Goal: Task Accomplishment & Management: Use online tool/utility

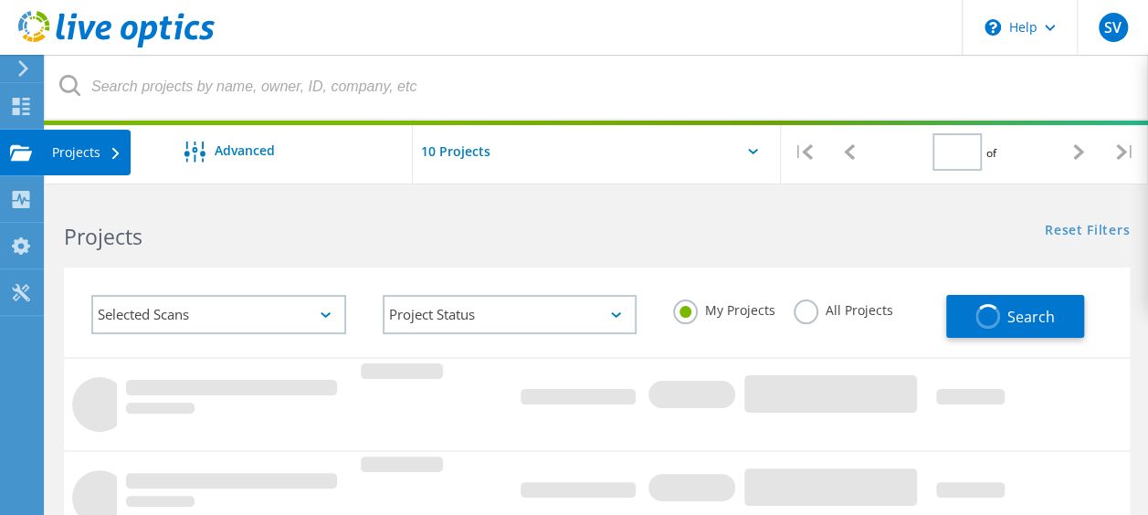
type input "1"
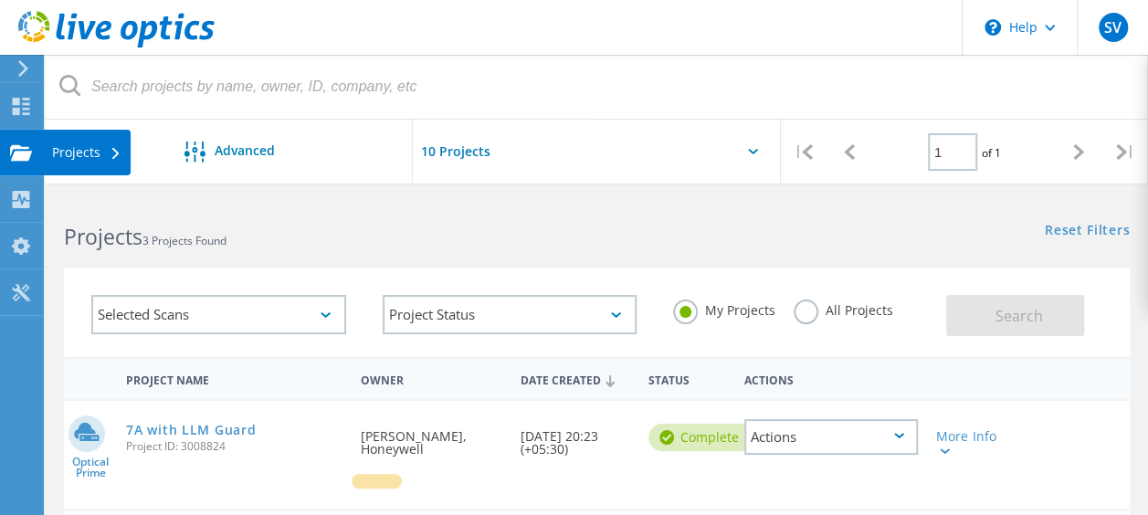
click at [71, 147] on div "Projects" at bounding box center [86, 152] width 69 height 13
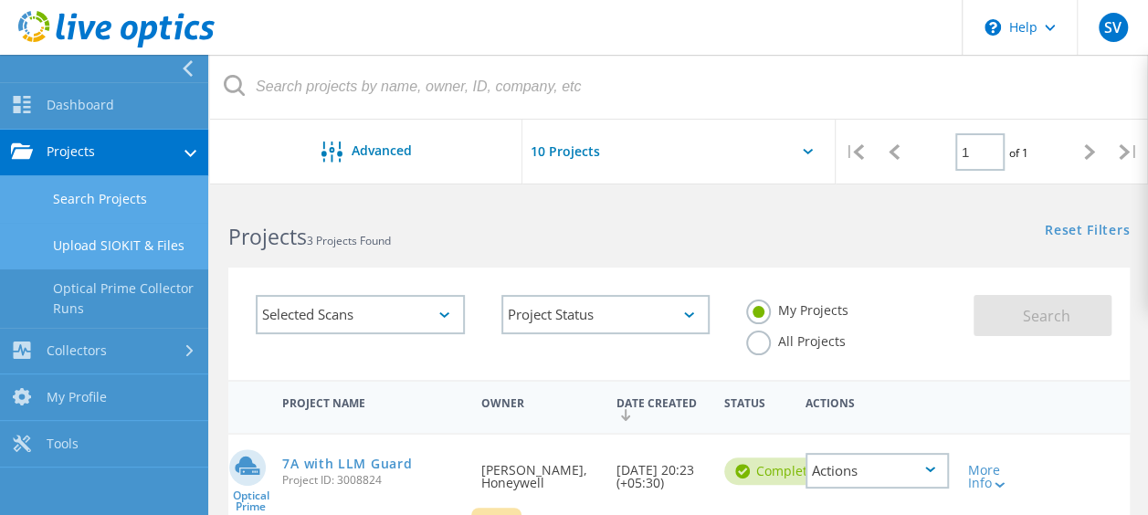
click at [158, 248] on link "Upload SIOKIT & Files" at bounding box center [104, 246] width 208 height 47
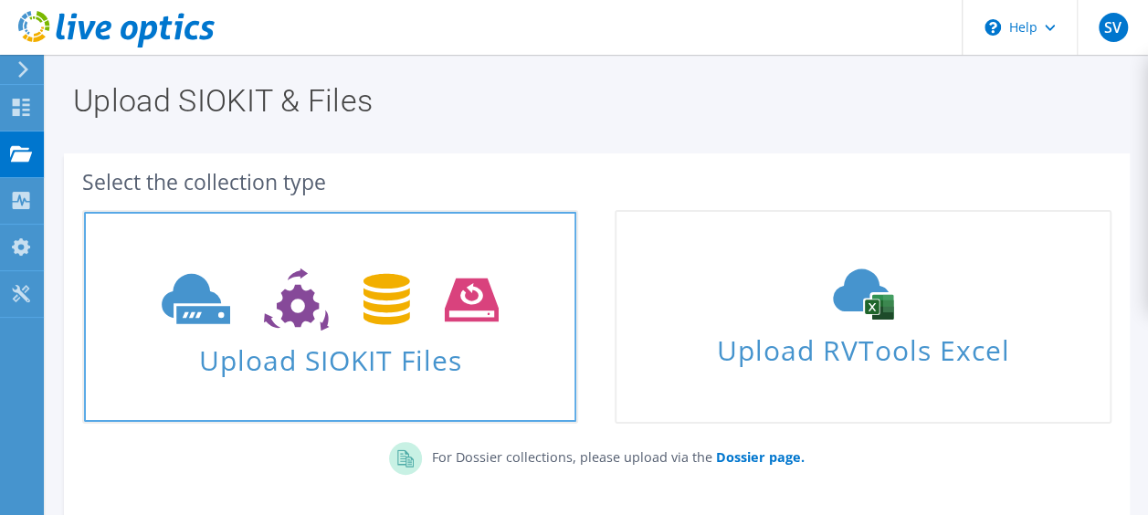
click at [336, 332] on span at bounding box center [330, 297] width 492 height 77
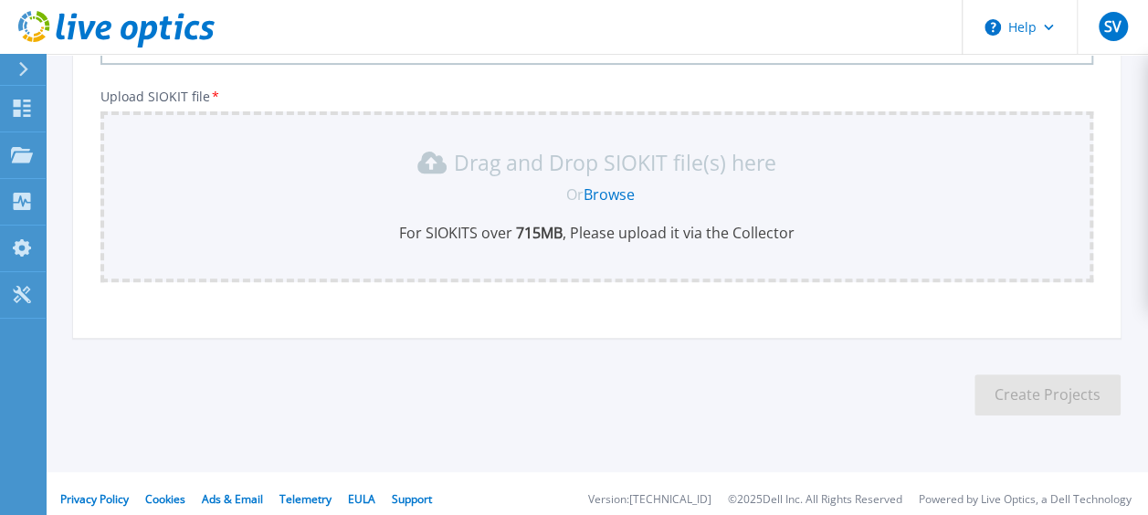
scroll to position [208, 0]
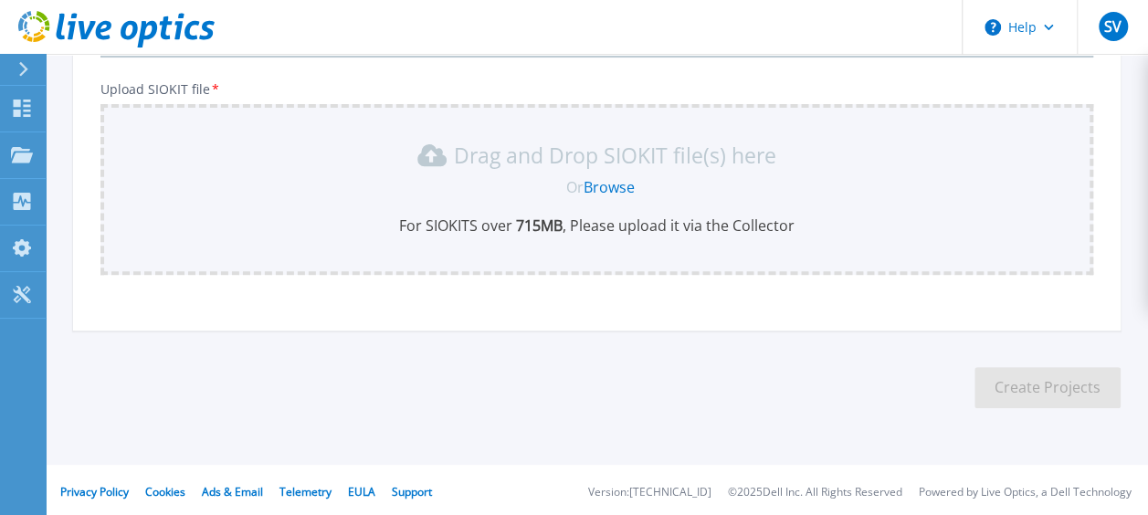
click at [617, 191] on link "Browse" at bounding box center [609, 187] width 51 height 20
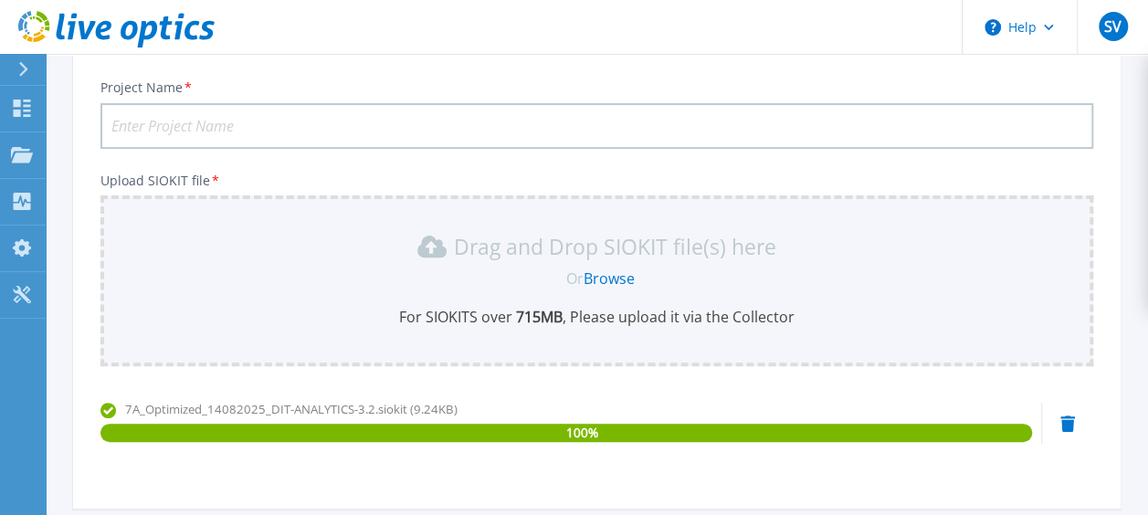
scroll to position [115, 0]
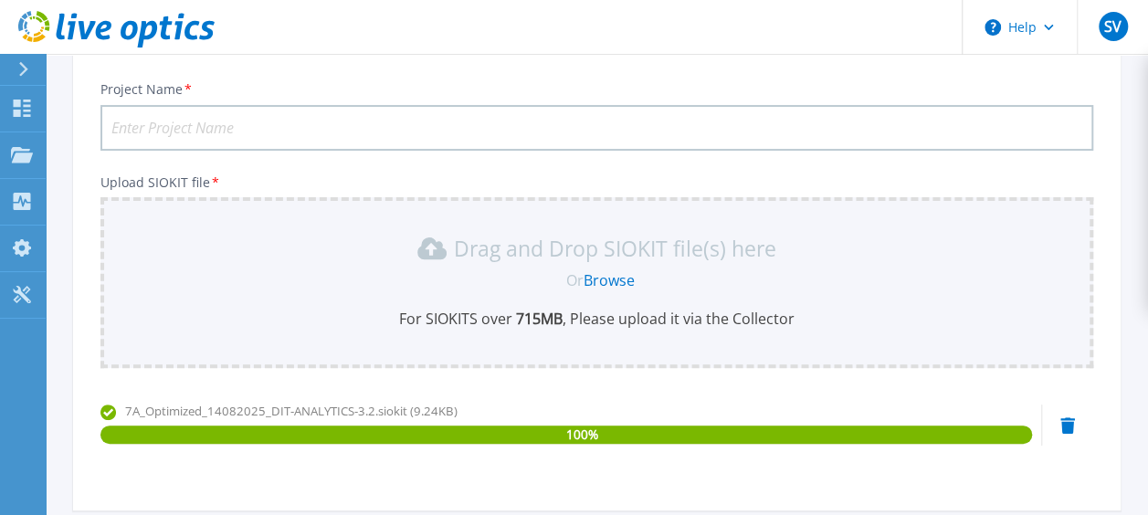
click at [764, 128] on input "Project Name *" at bounding box center [596, 128] width 993 height 46
paste input "7AOptimized14082025"
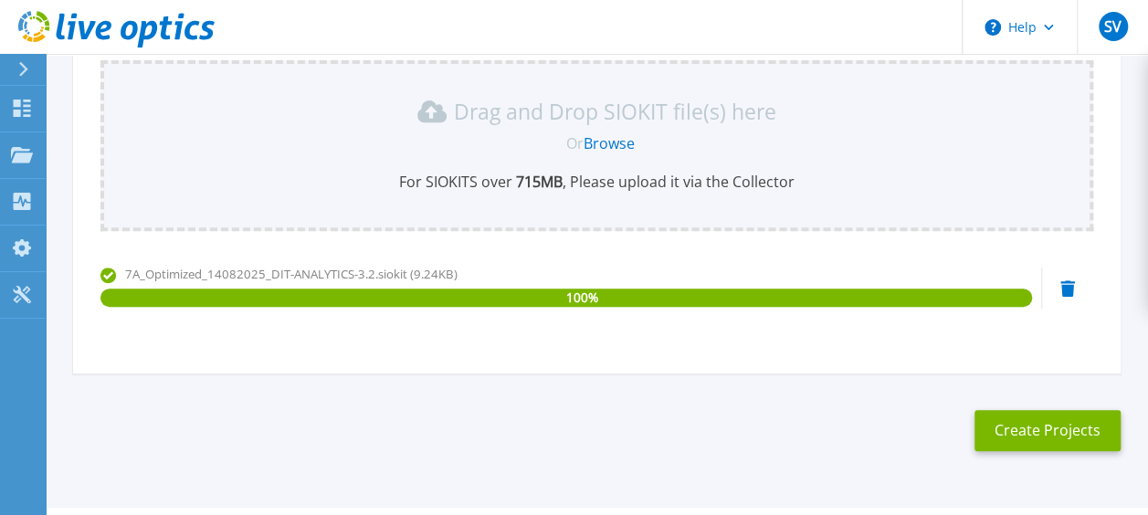
scroll to position [300, 0]
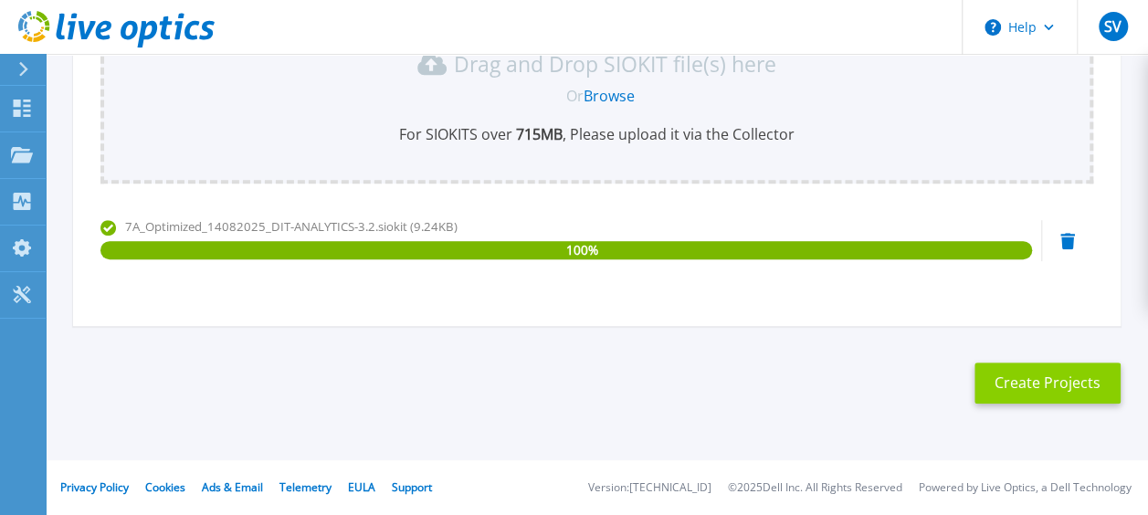
type input "7AOptimized14082025"
click at [1042, 388] on button "Create Projects" at bounding box center [1047, 383] width 146 height 41
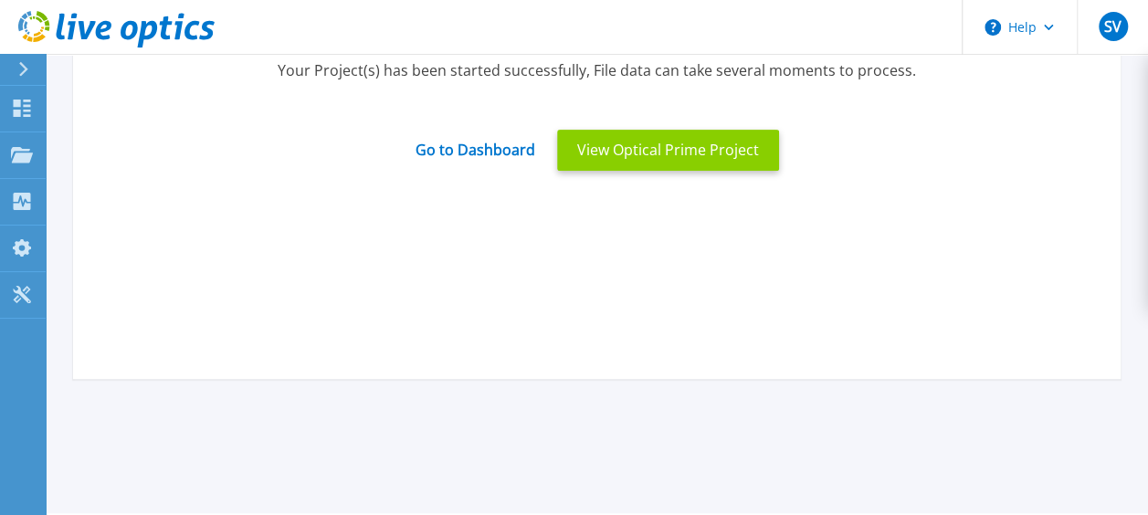
click at [641, 155] on button "View Optical Prime Project" at bounding box center [668, 150] width 222 height 41
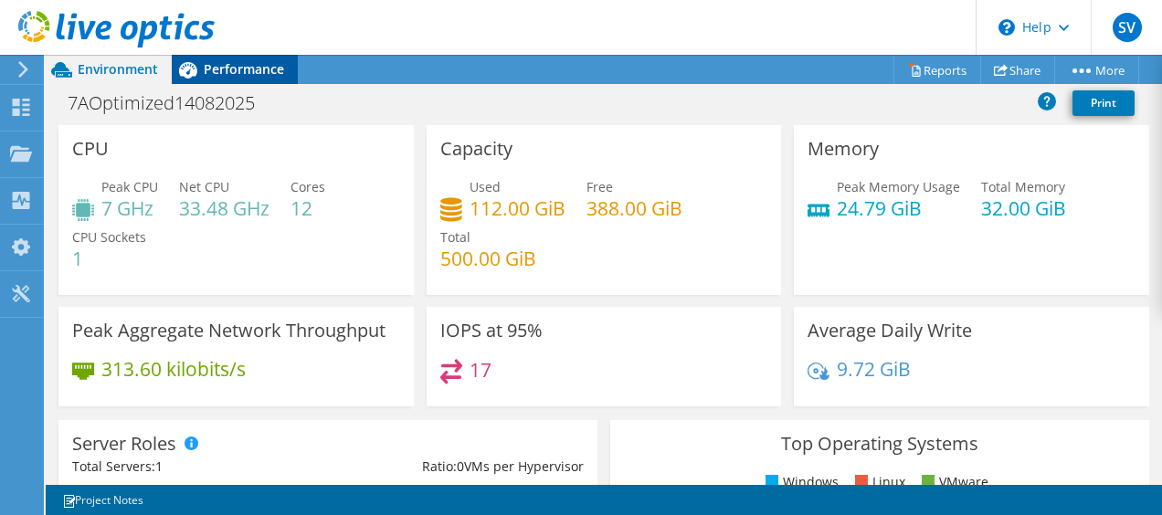
click at [214, 82] on div "Performance" at bounding box center [235, 69] width 126 height 29
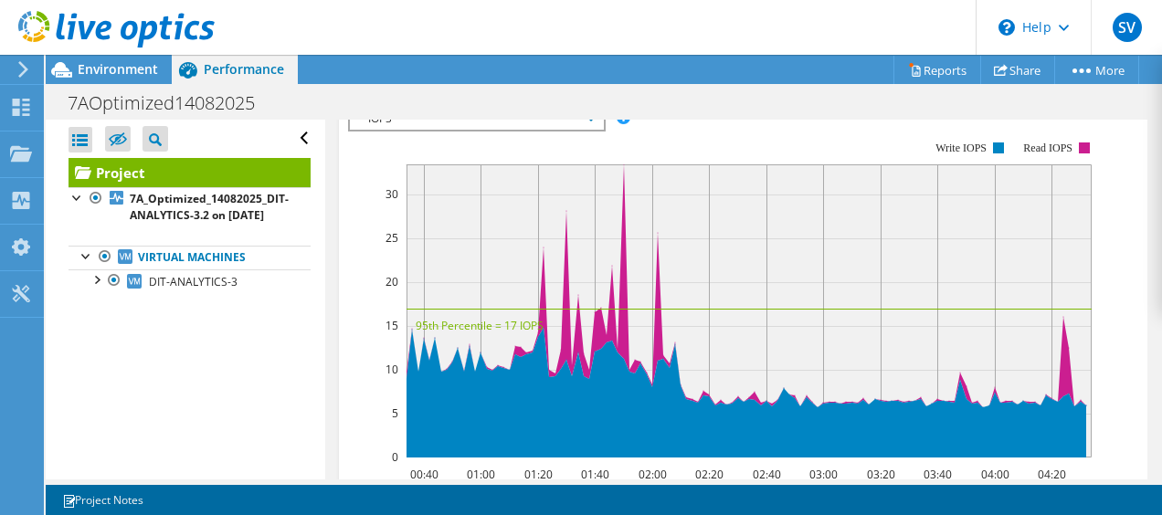
scroll to position [560, 0]
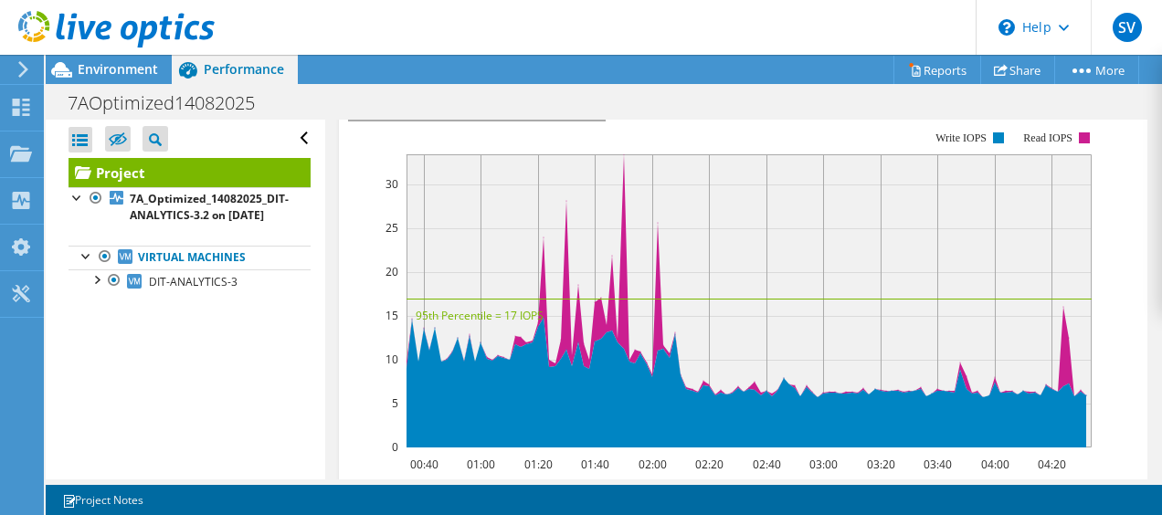
click at [532, 120] on span "IOPS" at bounding box center [476, 109] width 235 height 22
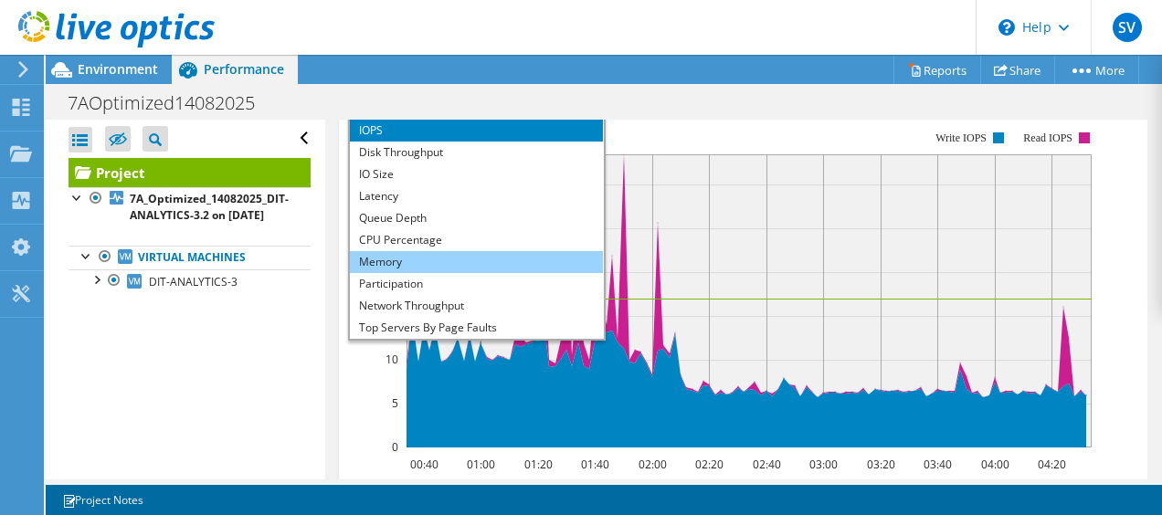
click at [405, 273] on li "Memory" at bounding box center [476, 262] width 253 height 22
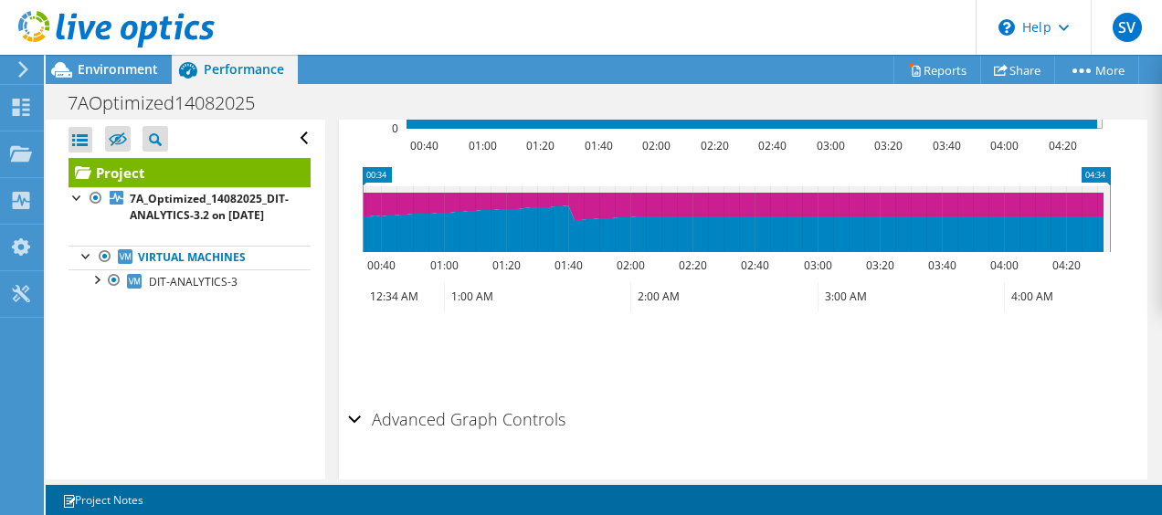
scroll to position [876, 0]
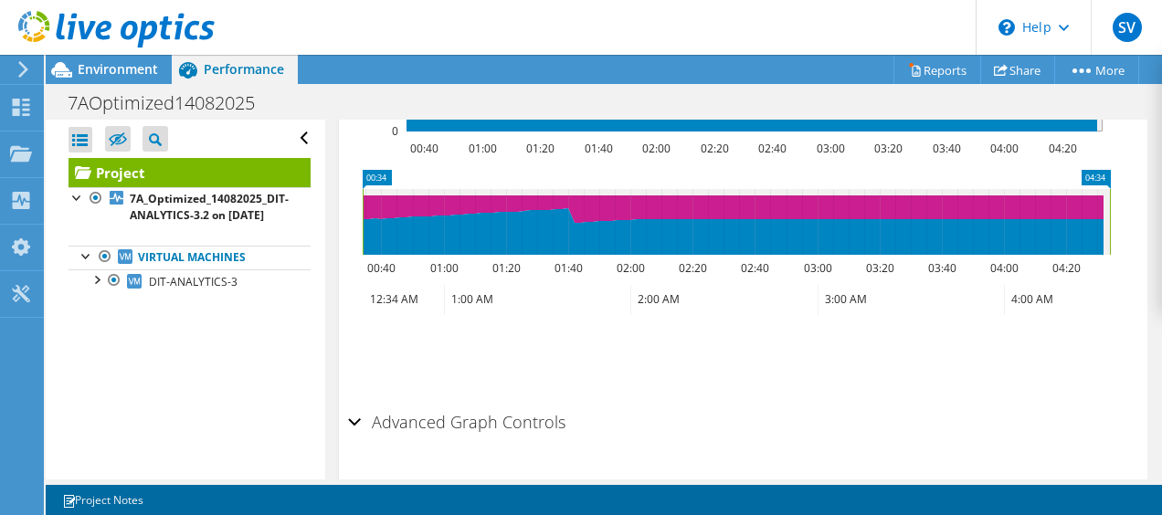
click at [555, 255] on icon at bounding box center [736, 222] width 747 height 66
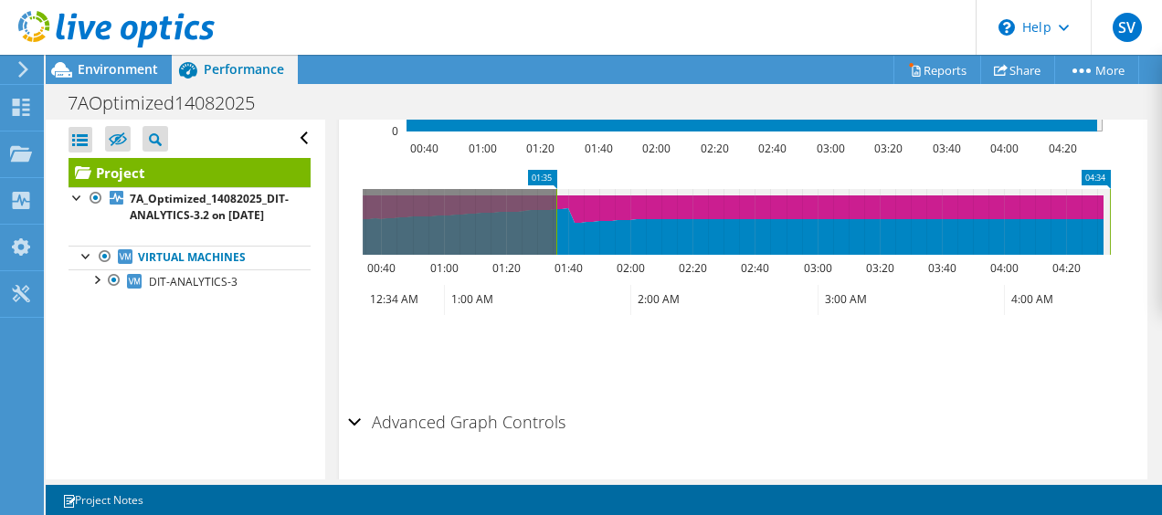
drag, startPoint x: 362, startPoint y: 260, endPoint x: 555, endPoint y: 266, distance: 193.7
click at [555, 255] on rect at bounding box center [556, 222] width 7 height 66
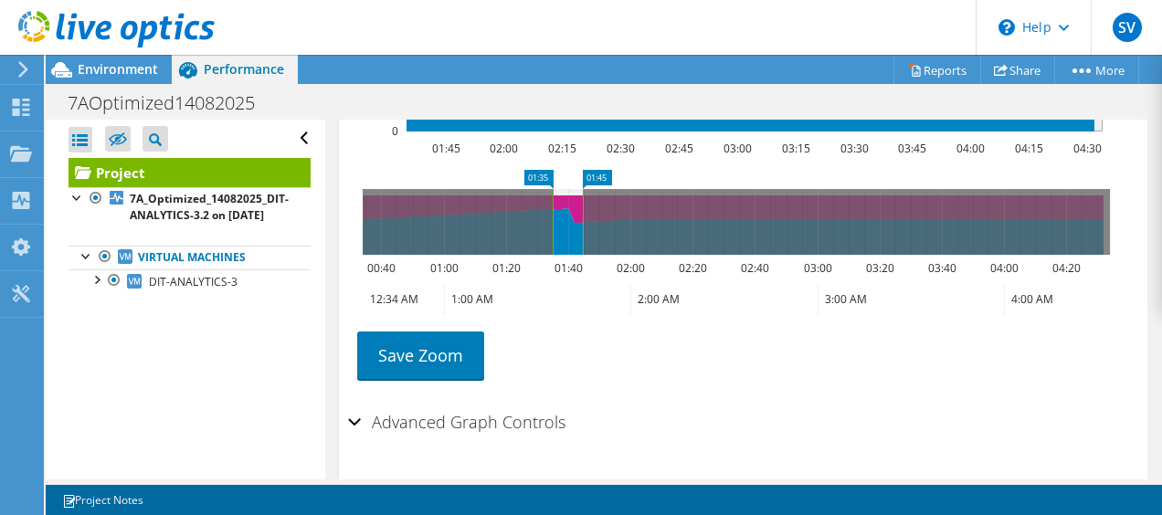
drag, startPoint x: 1108, startPoint y: 268, endPoint x: 583, endPoint y: 232, distance: 526.4
click at [583, 232] on icon "01:35 01:45 00:40 01:00 01:20 01:40 02:00 02:20 02:40 03:00 03:20 03:40 04:00 0…" at bounding box center [736, 243] width 776 height 146
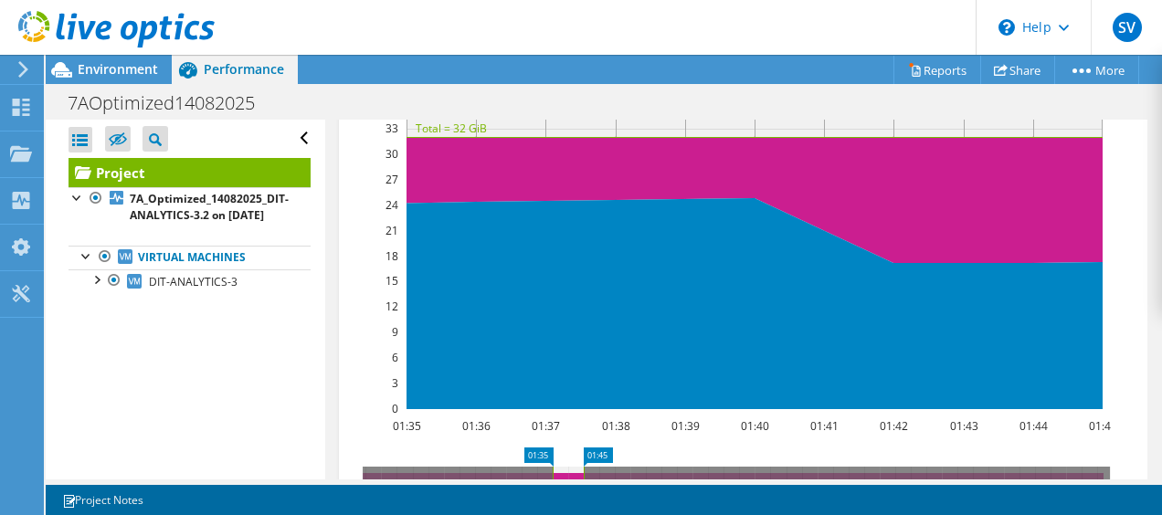
scroll to position [588, 0]
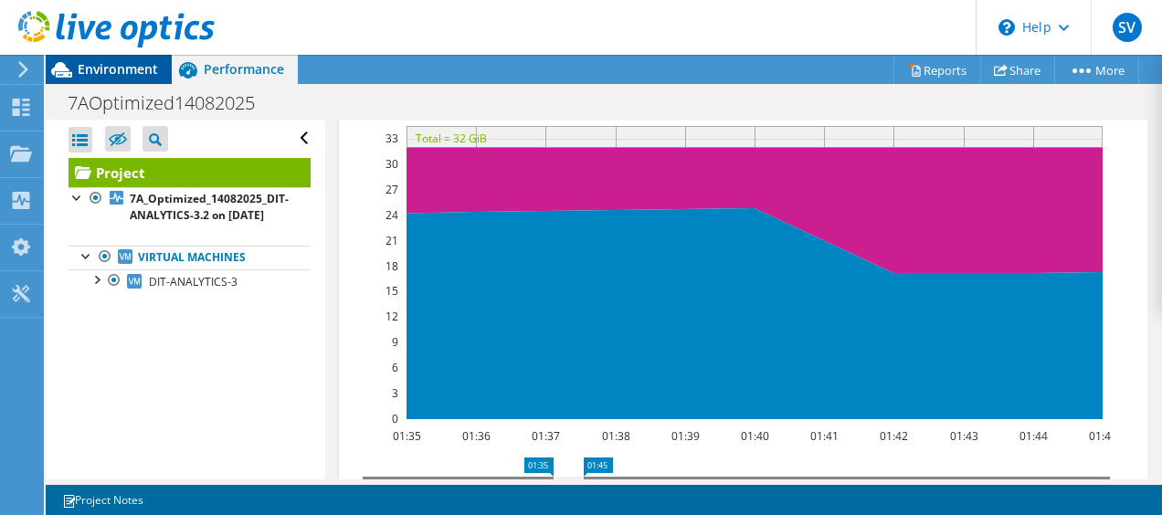
click at [113, 75] on span "Environment" at bounding box center [118, 68] width 80 height 17
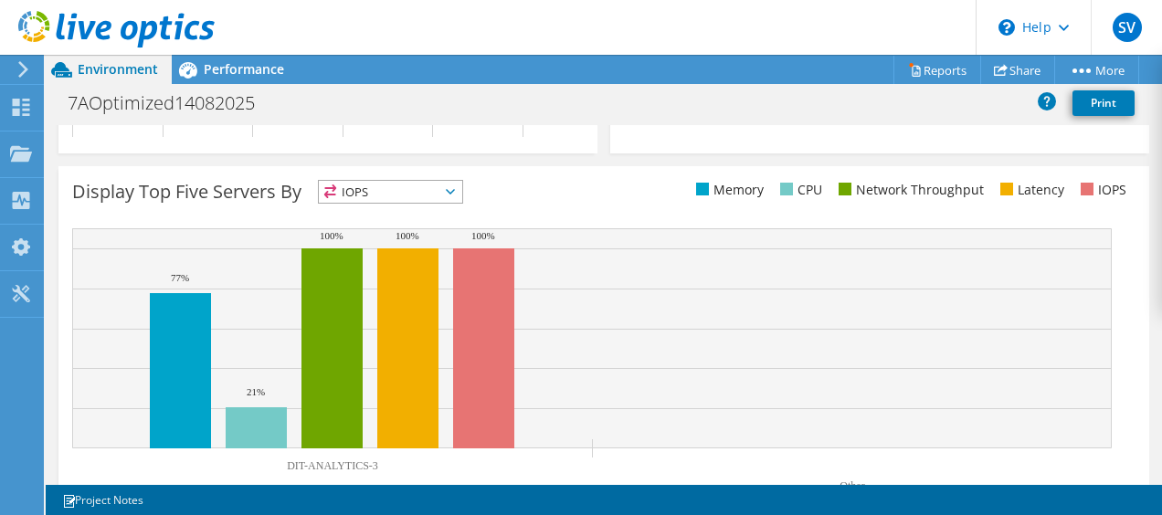
scroll to position [753, 0]
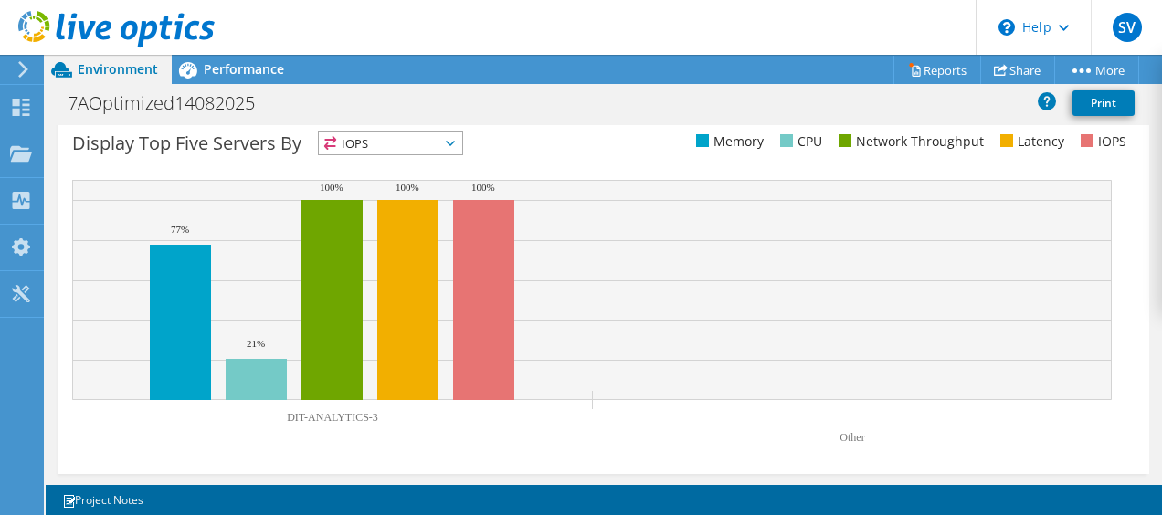
click at [380, 146] on span "IOPS" at bounding box center [390, 143] width 143 height 22
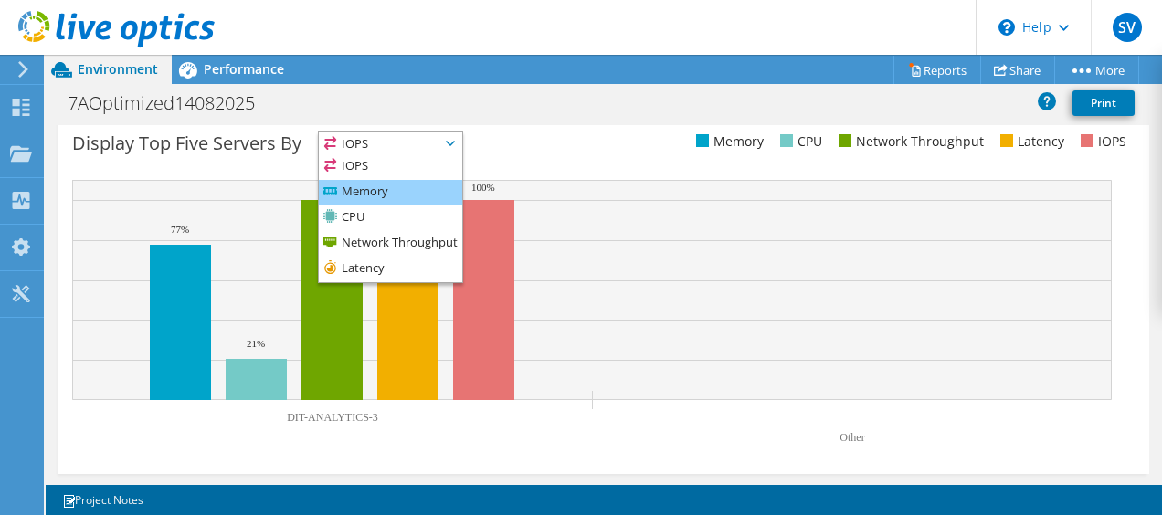
click at [369, 181] on li "Memory" at bounding box center [390, 193] width 143 height 26
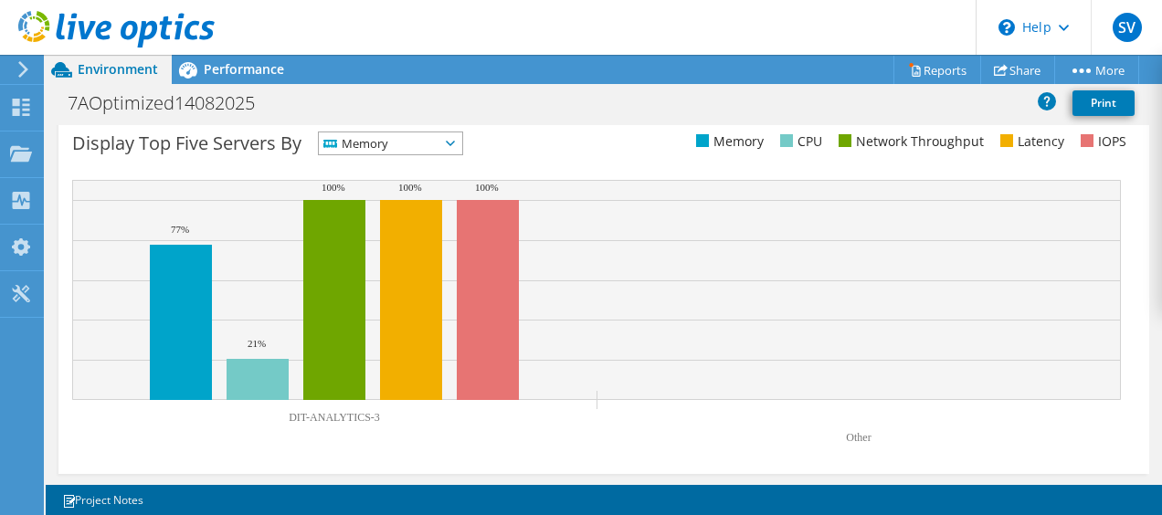
click at [377, 137] on span "Memory" at bounding box center [379, 143] width 121 height 22
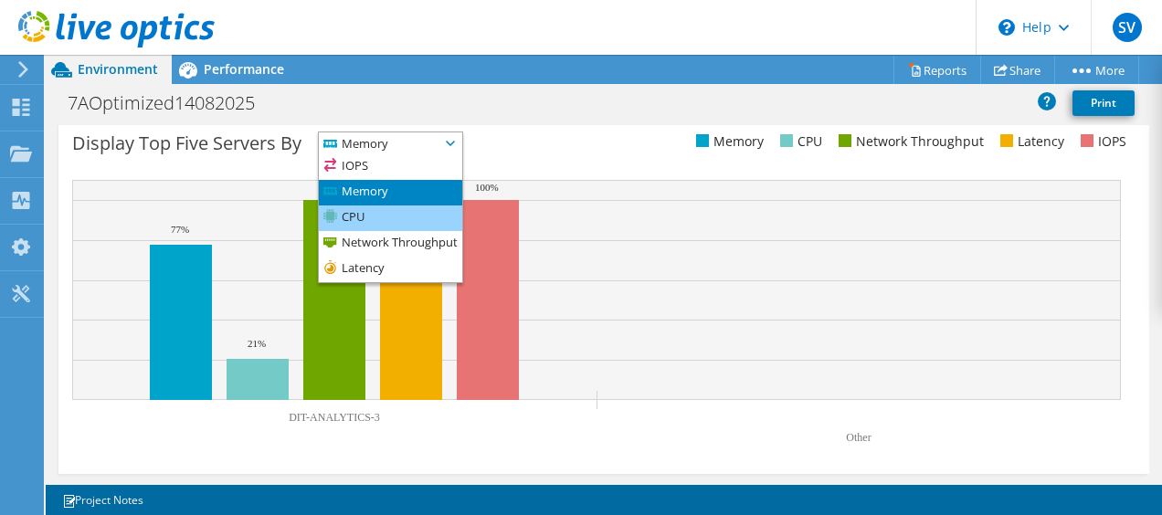
click at [372, 212] on li "CPU" at bounding box center [390, 218] width 143 height 26
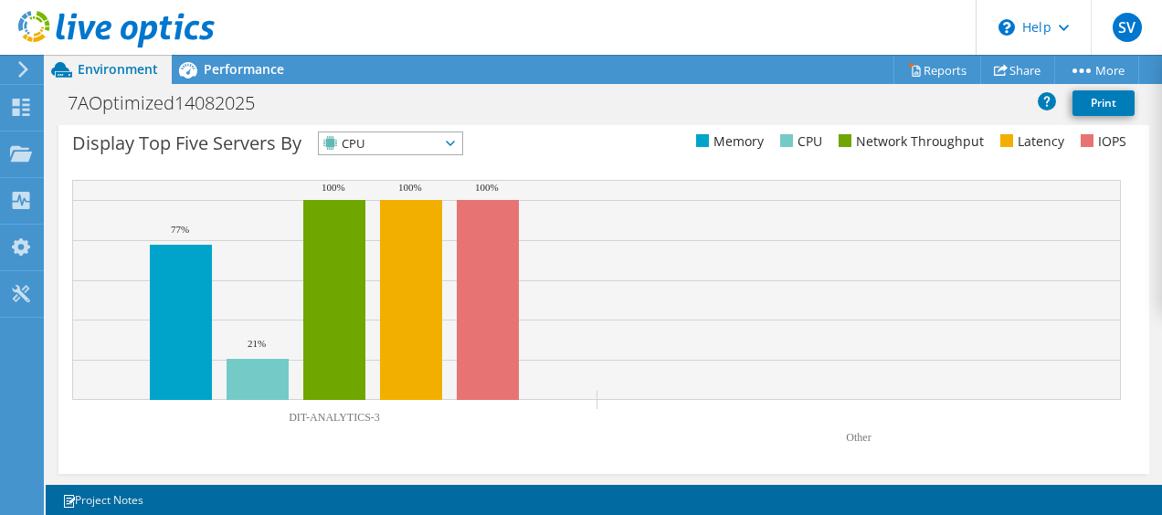
click at [419, 135] on span "CPU" at bounding box center [379, 143] width 121 height 22
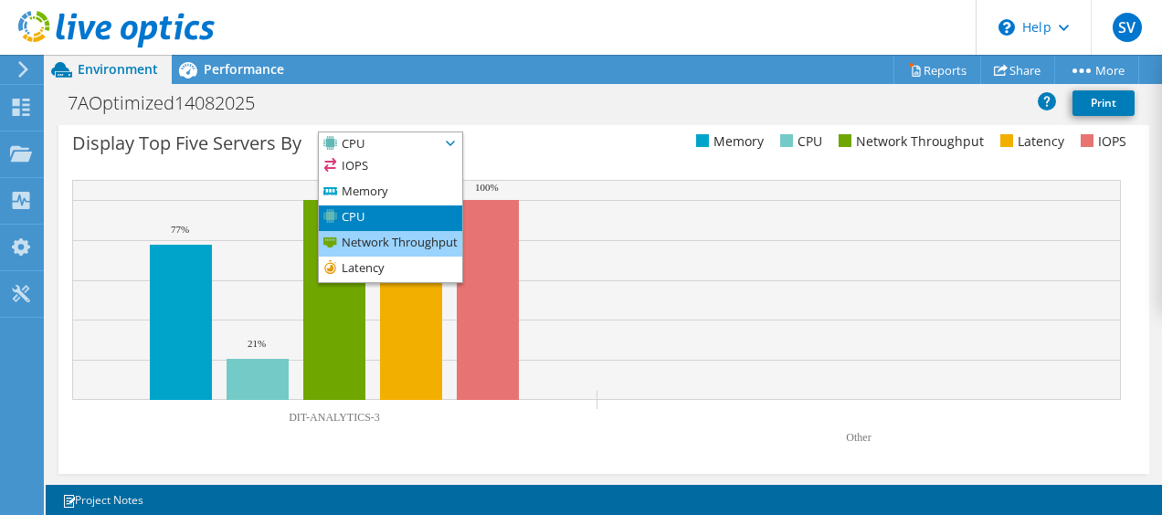
click at [400, 237] on li "Network Throughput" at bounding box center [390, 244] width 143 height 26
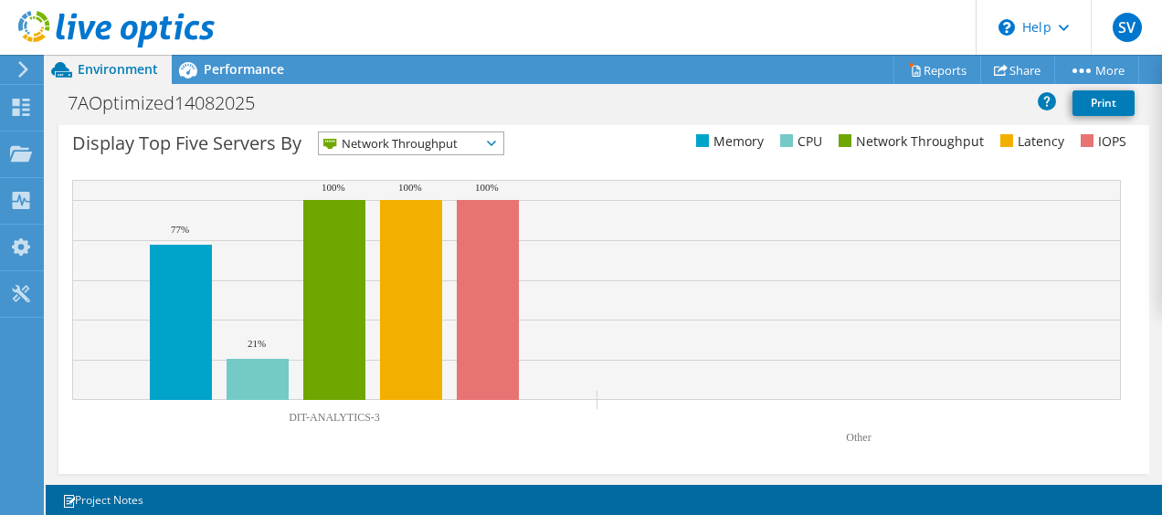
click at [446, 137] on span "Network Throughput" at bounding box center [400, 143] width 162 height 22
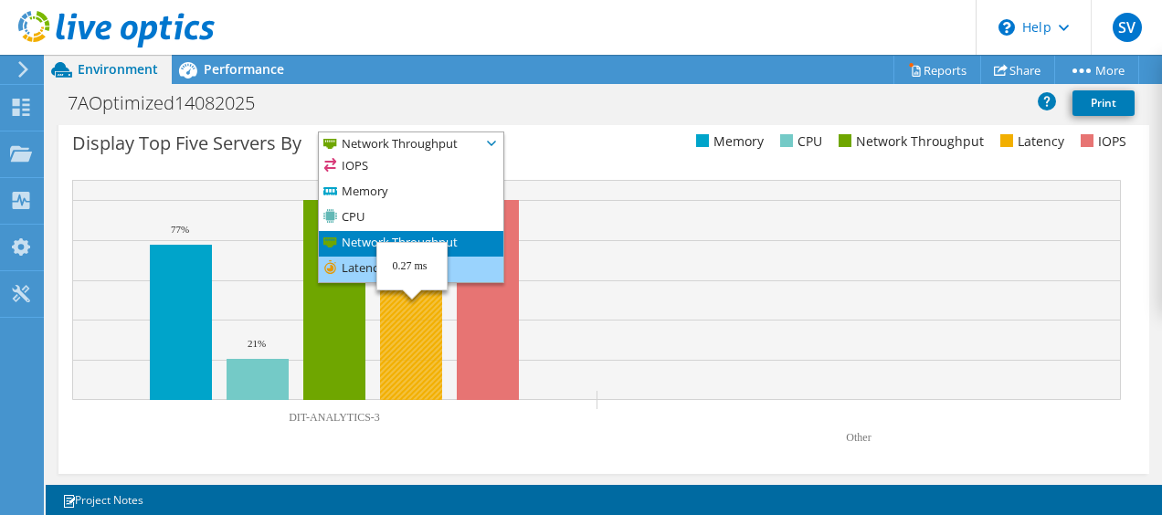
click at [362, 268] on li "Latency" at bounding box center [411, 270] width 184 height 26
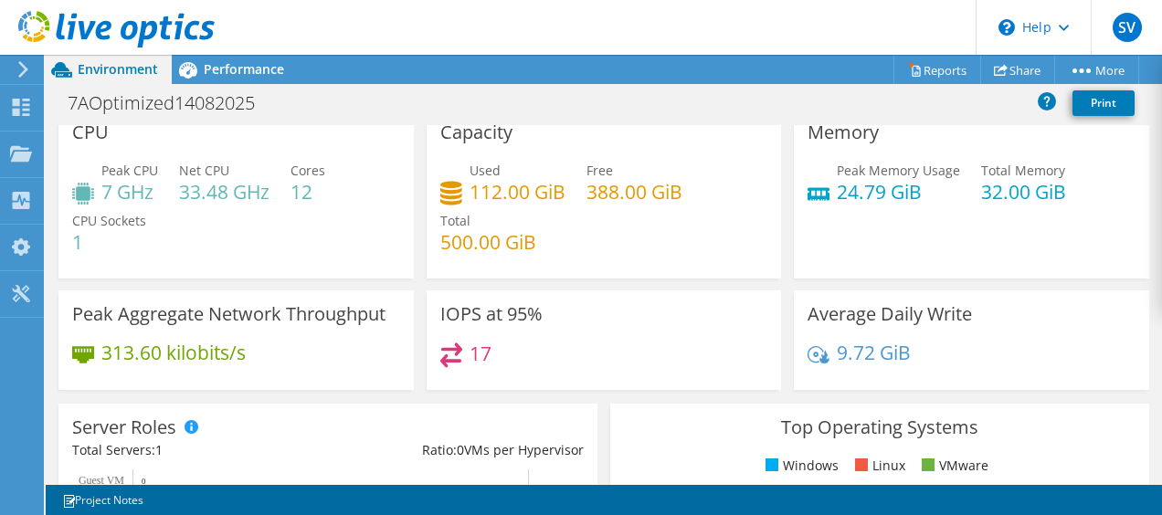
scroll to position [0, 0]
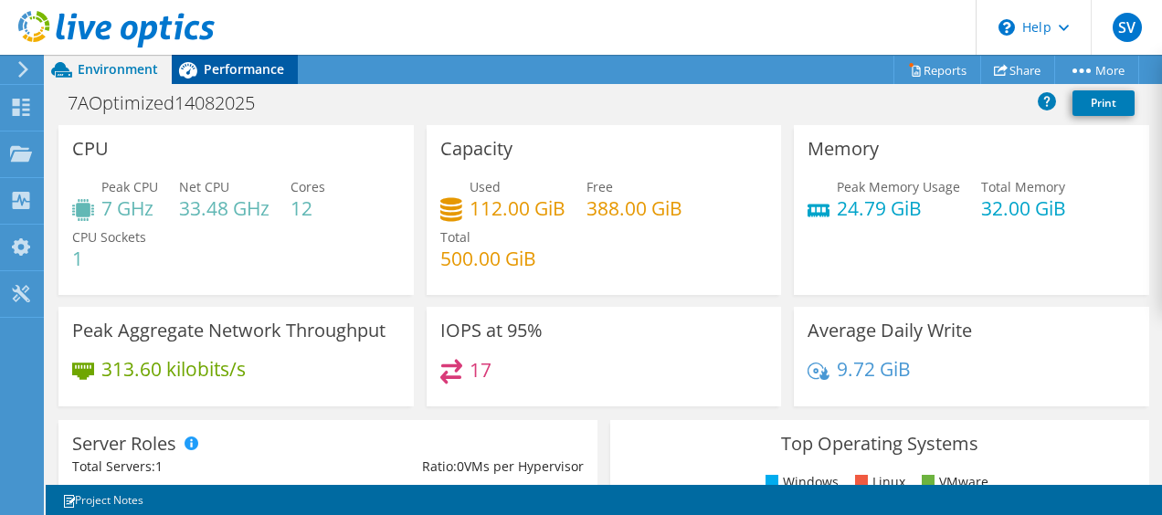
click at [202, 68] on icon at bounding box center [188, 70] width 32 height 32
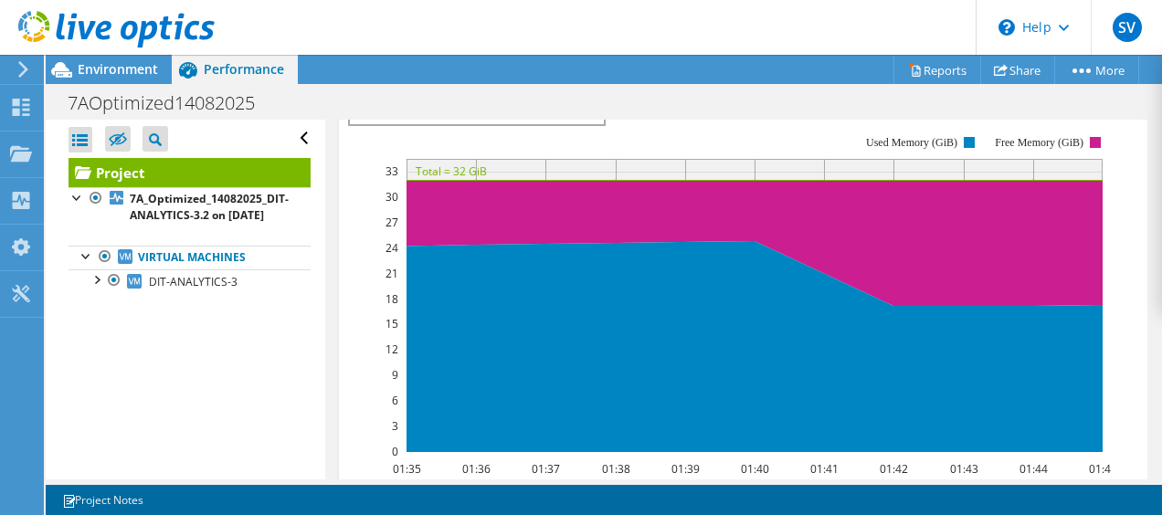
scroll to position [552, 0]
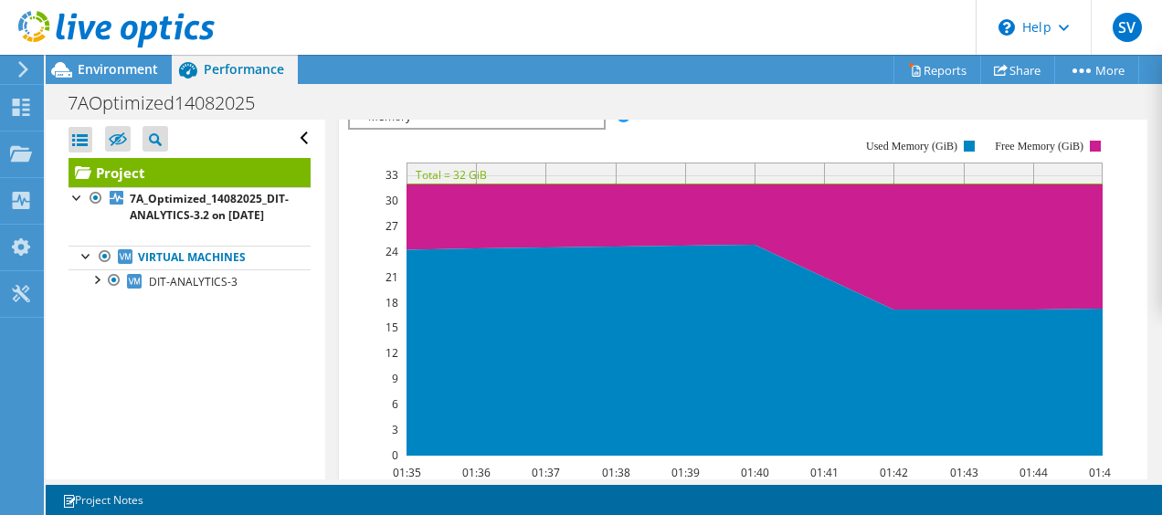
click at [590, 128] on span "Memory" at bounding box center [476, 117] width 235 height 22
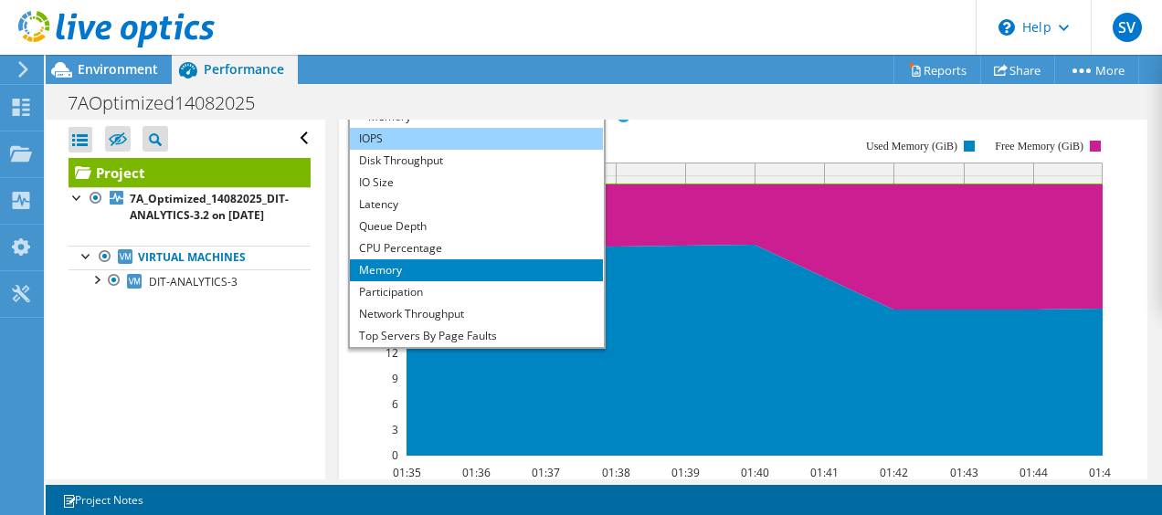
click at [375, 150] on li "IOPS" at bounding box center [476, 139] width 253 height 22
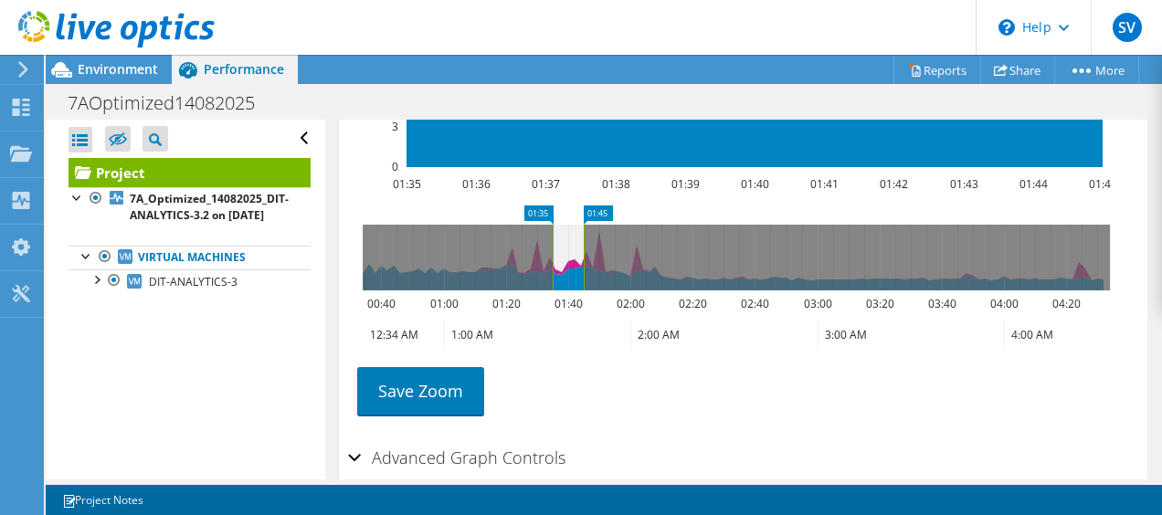
scroll to position [850, 0]
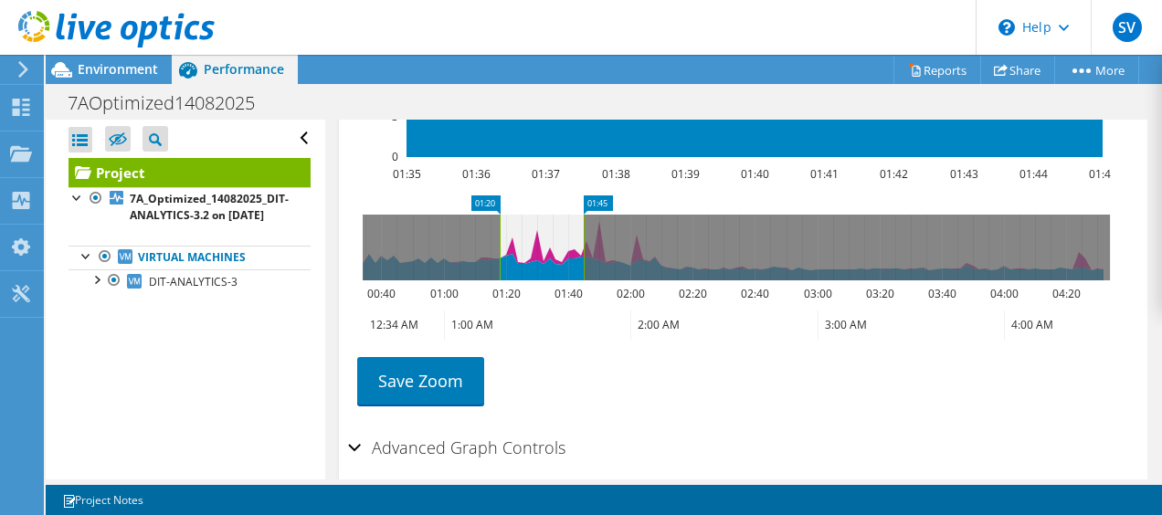
drag, startPoint x: 553, startPoint y: 295, endPoint x: 500, endPoint y: 303, distance: 53.6
click at [500, 280] on rect at bounding box center [499, 248] width 7 height 66
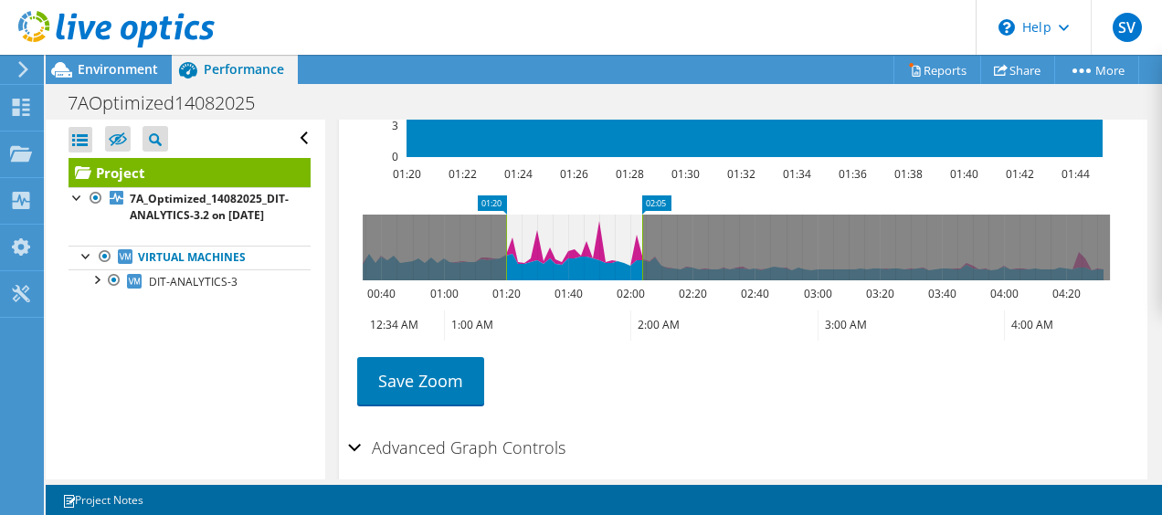
drag, startPoint x: 584, startPoint y: 290, endPoint x: 643, endPoint y: 290, distance: 58.5
click at [643, 280] on rect at bounding box center [641, 248] width 7 height 66
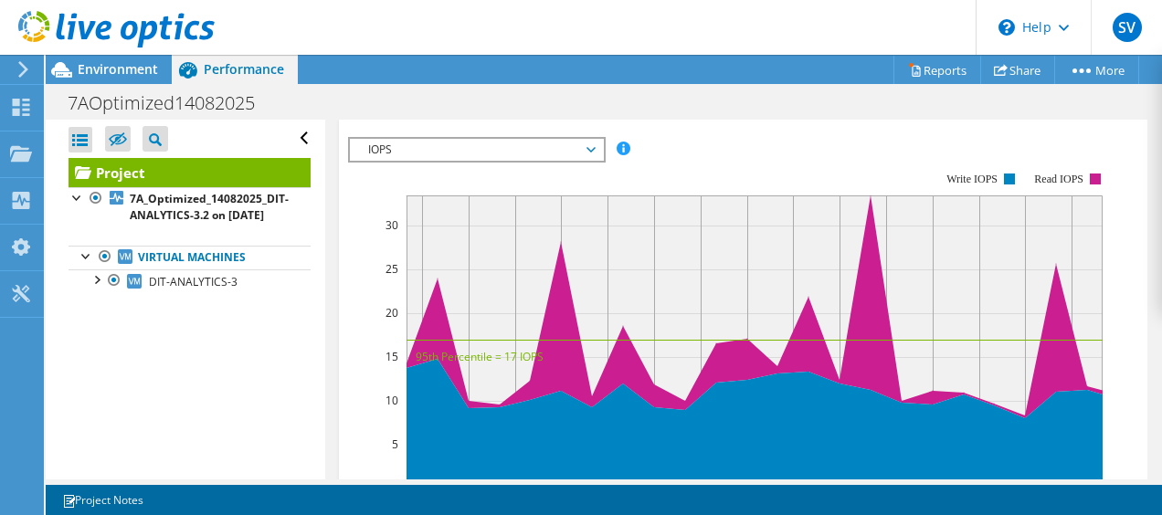
scroll to position [521, 0]
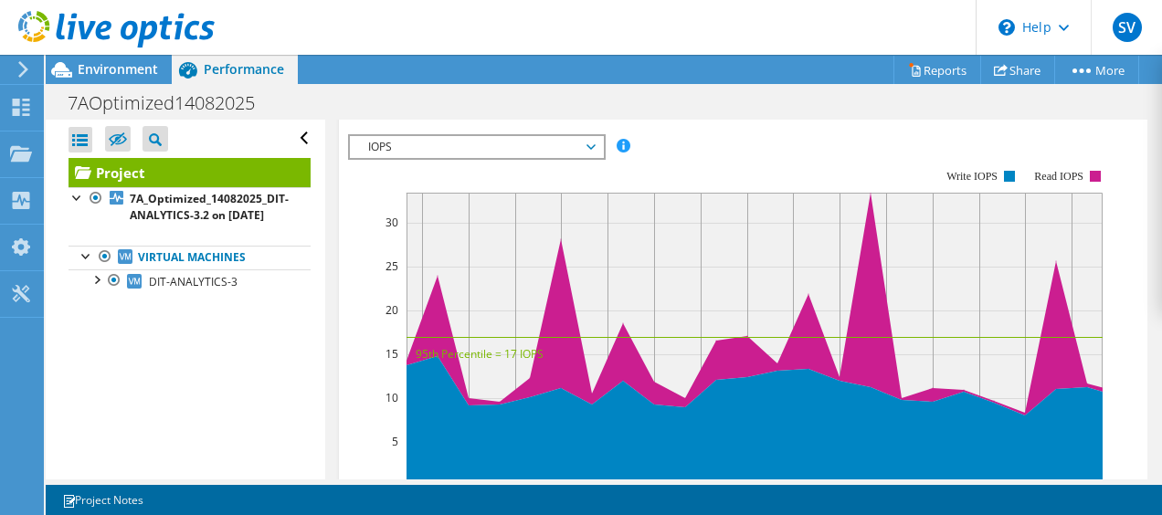
click at [670, 107] on span "Disks" at bounding box center [682, 98] width 59 height 18
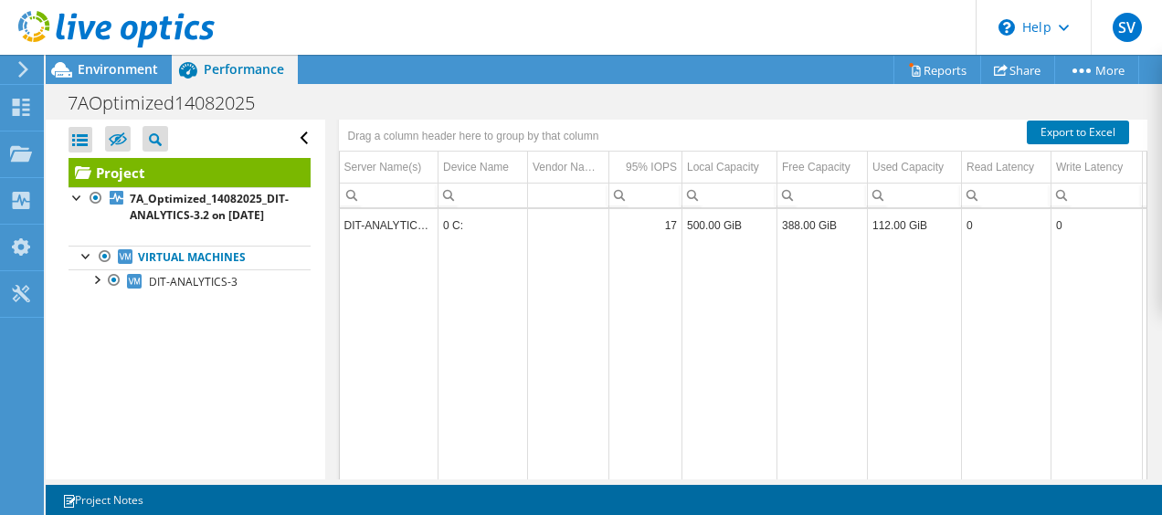
click at [574, 107] on span "Inventory" at bounding box center [583, 98] width 89 height 18
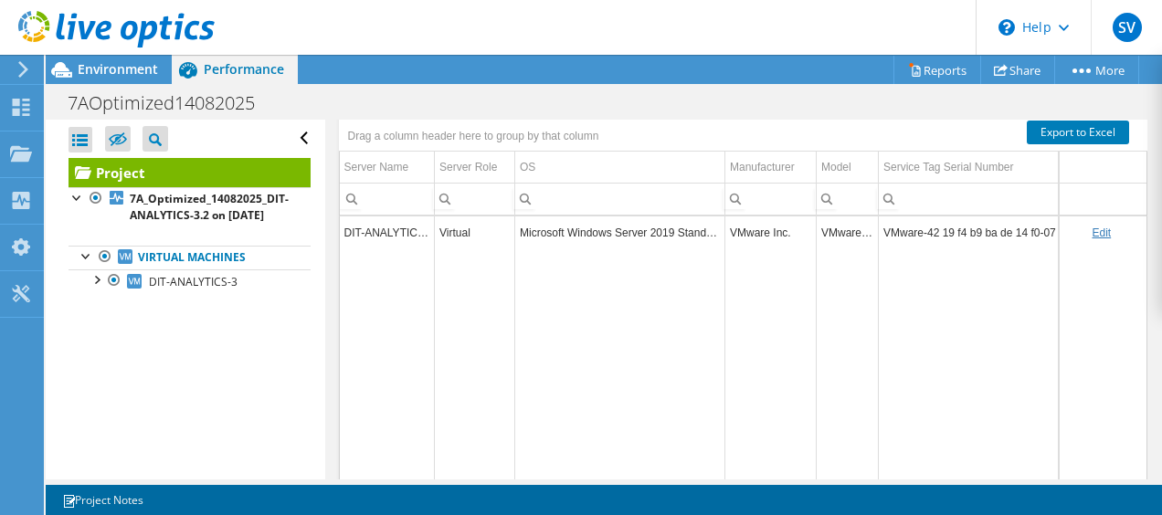
click at [482, 107] on span "Servers" at bounding box center [479, 98] width 73 height 18
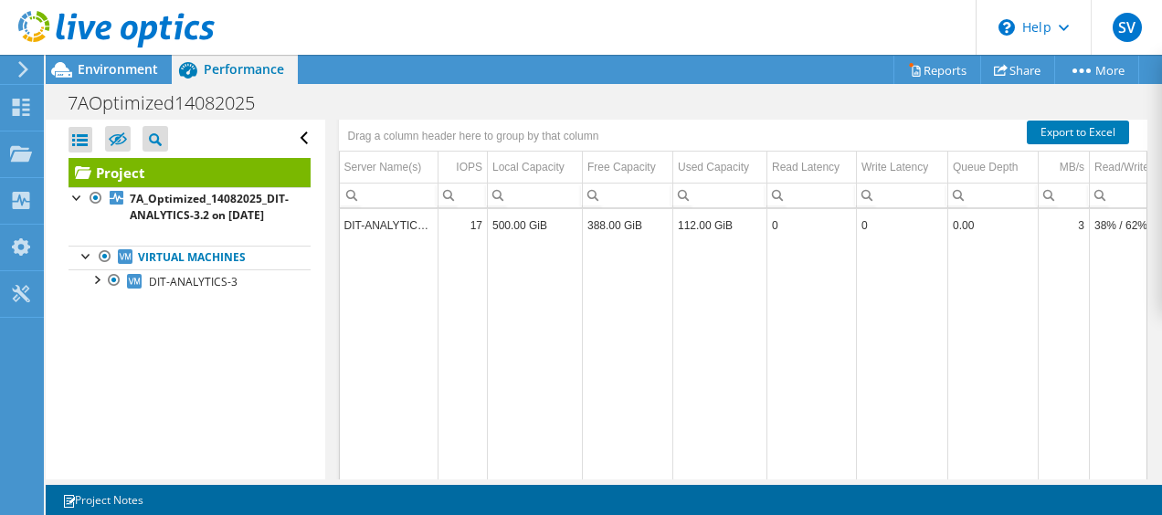
click at [389, 107] on span "Graphs" at bounding box center [384, 98] width 72 height 18
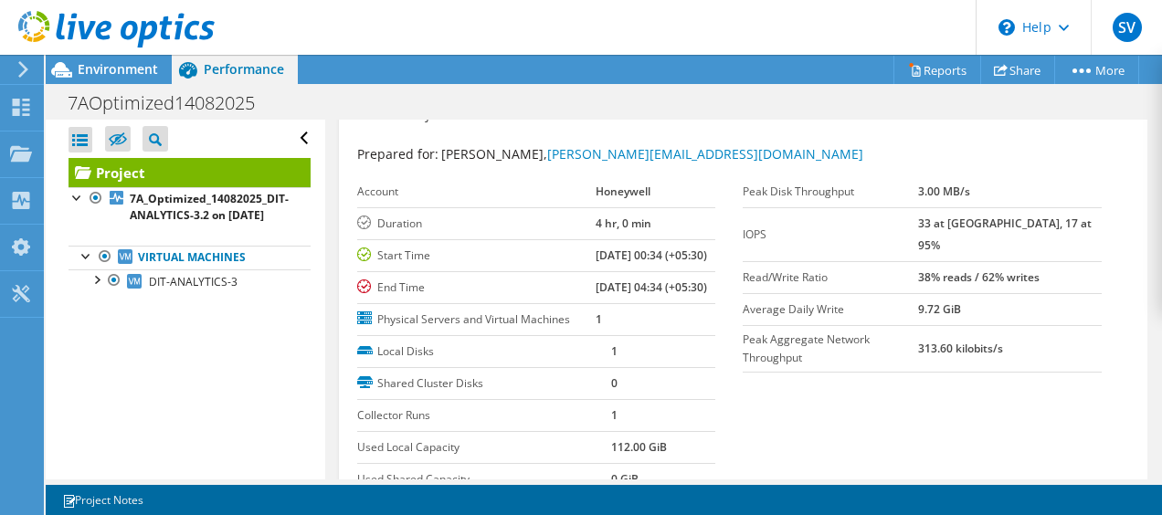
scroll to position [38, 0]
